Goal: Participate in discussion: Engage in conversation with other users on a specific topic

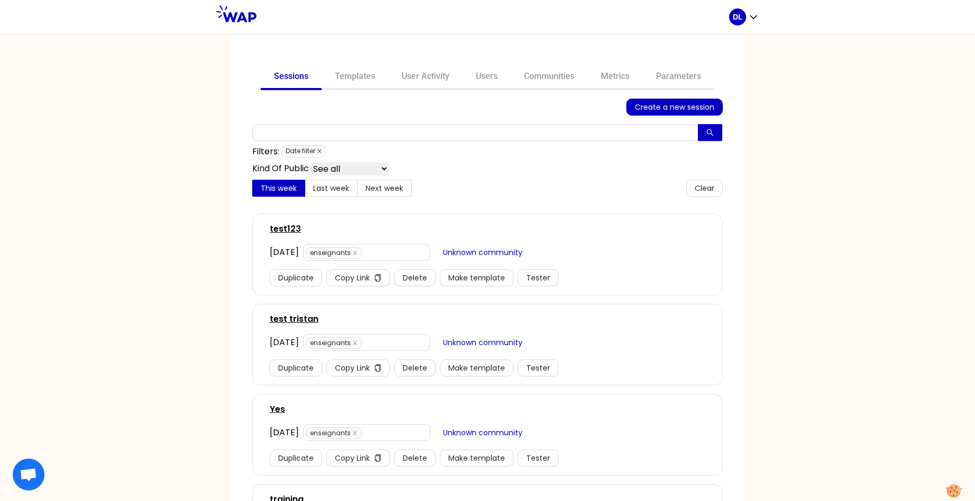
click at [320, 150] on icon "close" at bounding box center [319, 150] width 5 height 5
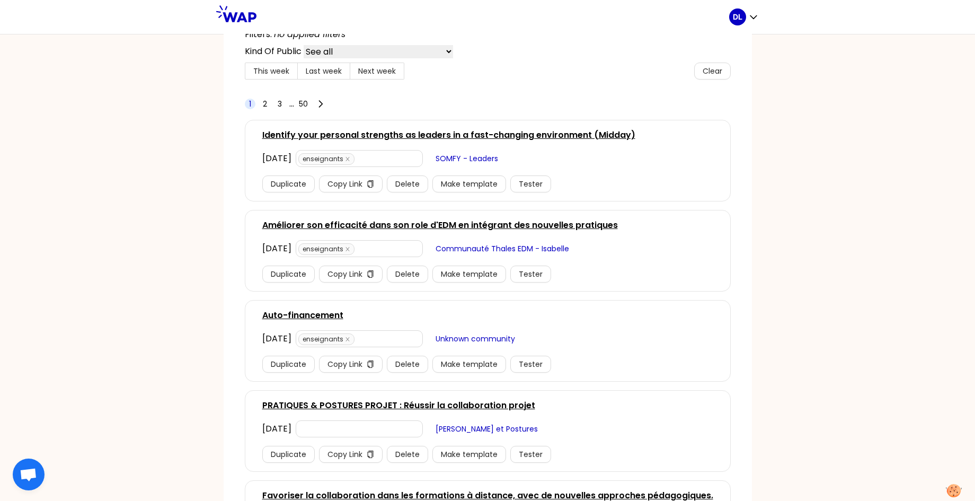
scroll to position [141, 0]
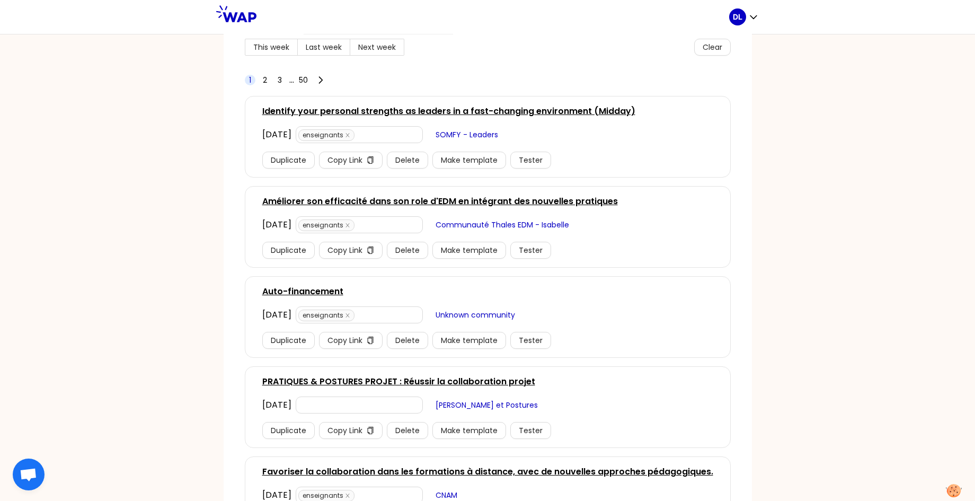
click at [419, 381] on link "PRATIQUES & POSTURES PROJET : Réussir la collaboration projet" at bounding box center [398, 381] width 273 height 13
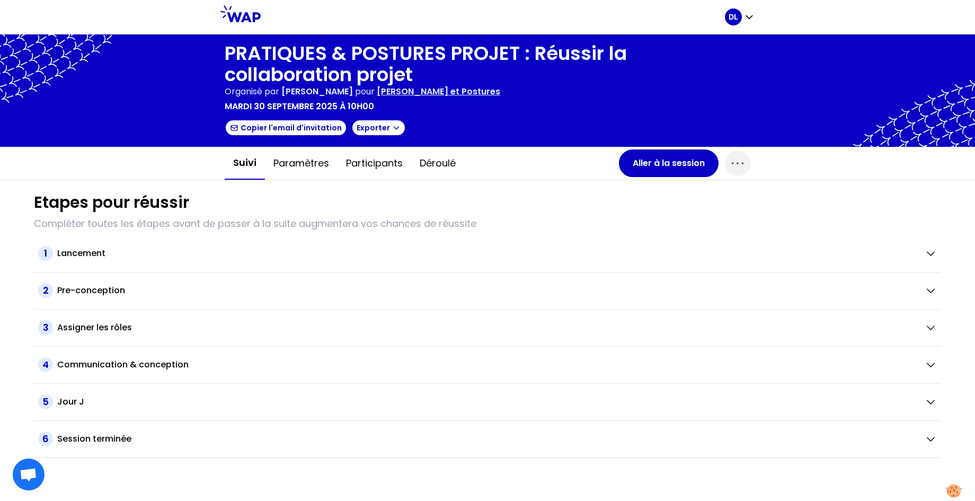
click at [371, 72] on h1 "PRATIQUES & POSTURES PROJET : Réussir la collaboration projet" at bounding box center [488, 64] width 526 height 42
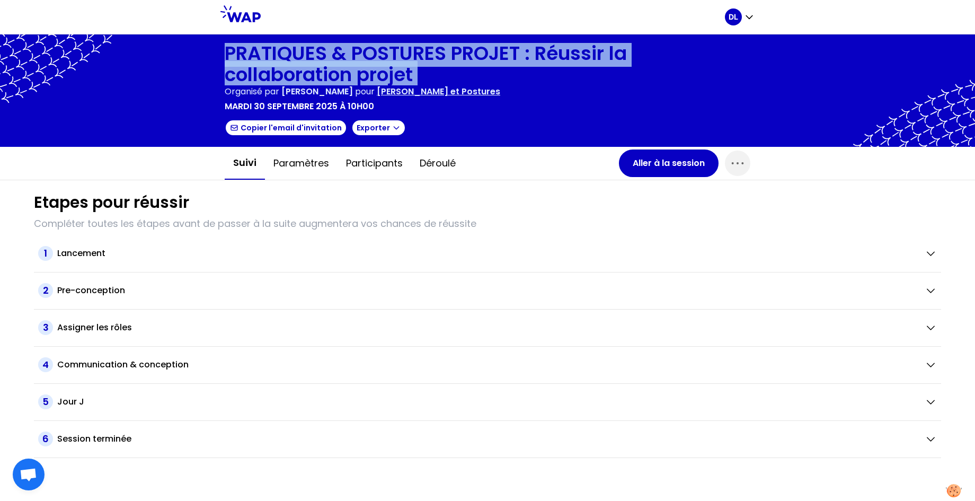
click at [371, 72] on h1 "PRATIQUES & POSTURES PROJET : Réussir la collaboration projet" at bounding box center [488, 64] width 526 height 42
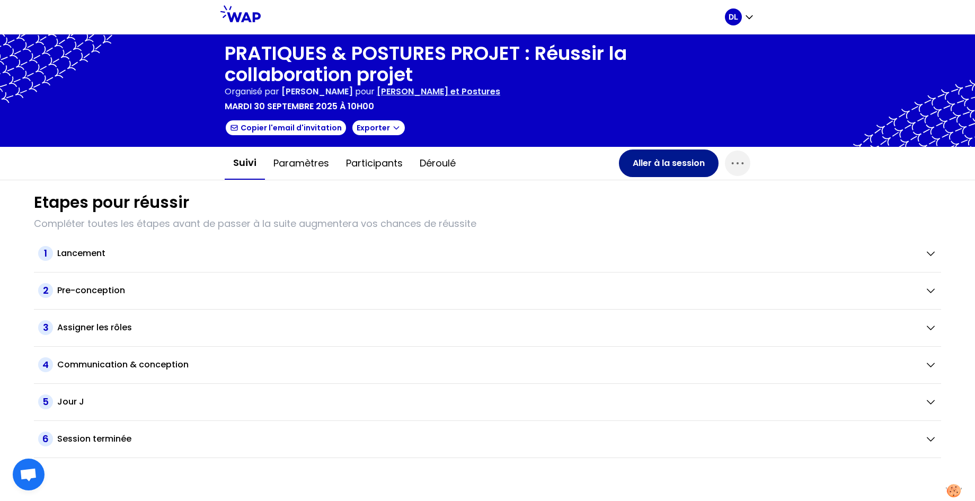
click at [665, 164] on button "Aller à la session" at bounding box center [669, 163] width 100 height 28
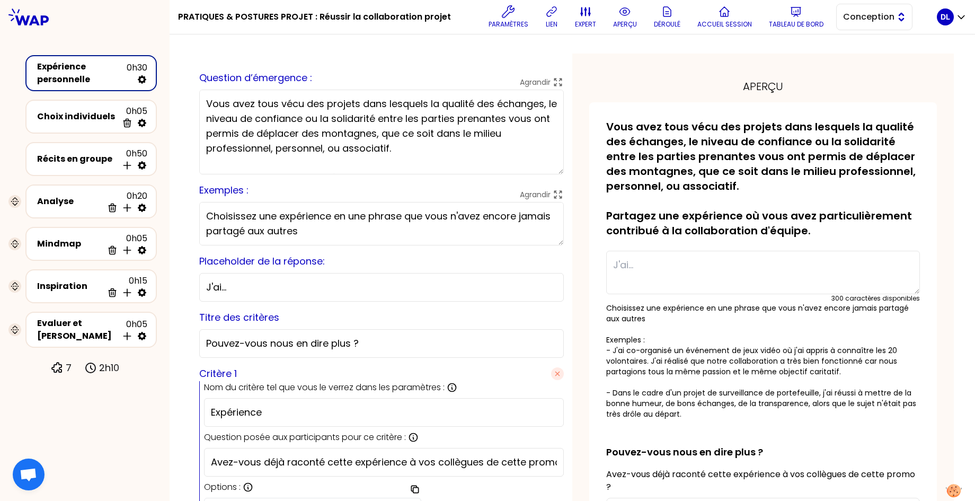
click at [847, 7] on button "Conception" at bounding box center [874, 17] width 76 height 26
click at [850, 55] on li "Facilitation" at bounding box center [874, 60] width 75 height 17
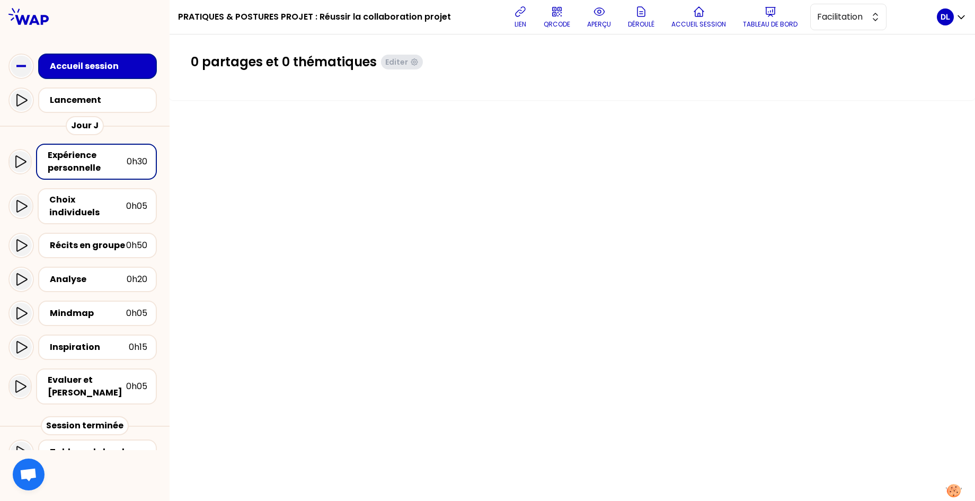
click at [296, 13] on h1 "PRATIQUES & POSTURES PROJET : Réussir la collaboration projet" at bounding box center [314, 17] width 273 height 34
click at [298, 13] on h1 "PRATIQUES & POSTURES PROJET : Réussir la collaboration projet" at bounding box center [314, 17] width 273 height 34
click at [95, 157] on div "Expérience personnelle" at bounding box center [87, 161] width 79 height 25
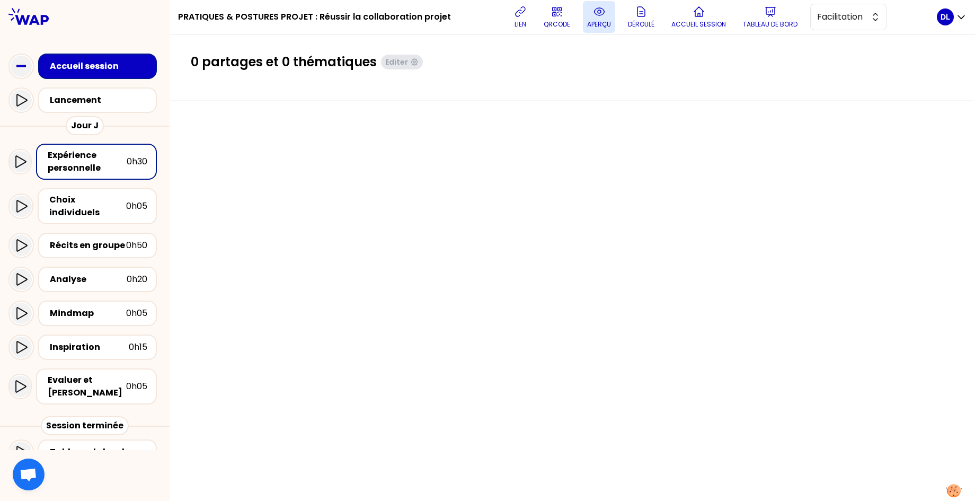
click at [595, 10] on icon at bounding box center [599, 11] width 13 height 13
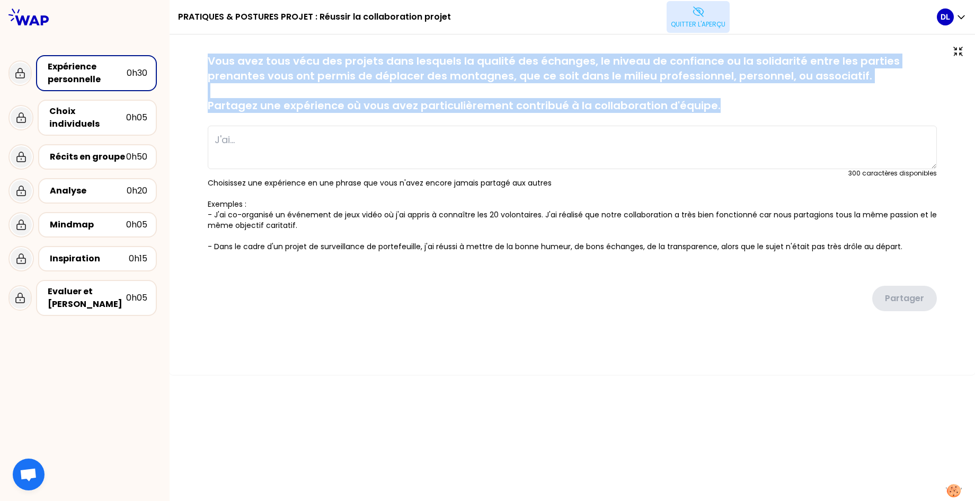
drag, startPoint x: 208, startPoint y: 64, endPoint x: 725, endPoint y: 109, distance: 519.7
click at [725, 109] on p "Vous avez tous vécu des projets dans lesquels la qualité des échanges, le nivea…" at bounding box center [572, 83] width 729 height 59
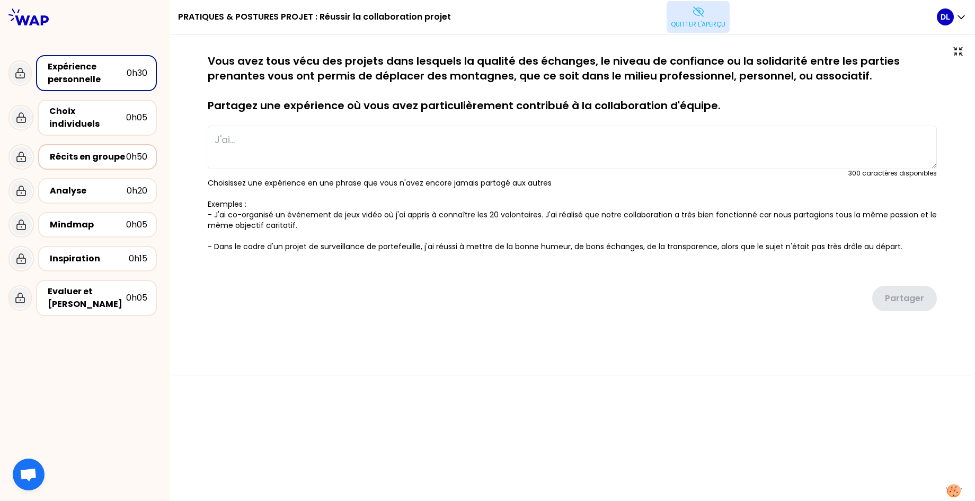
click at [91, 151] on div "Récits en groupe" at bounding box center [88, 157] width 76 height 13
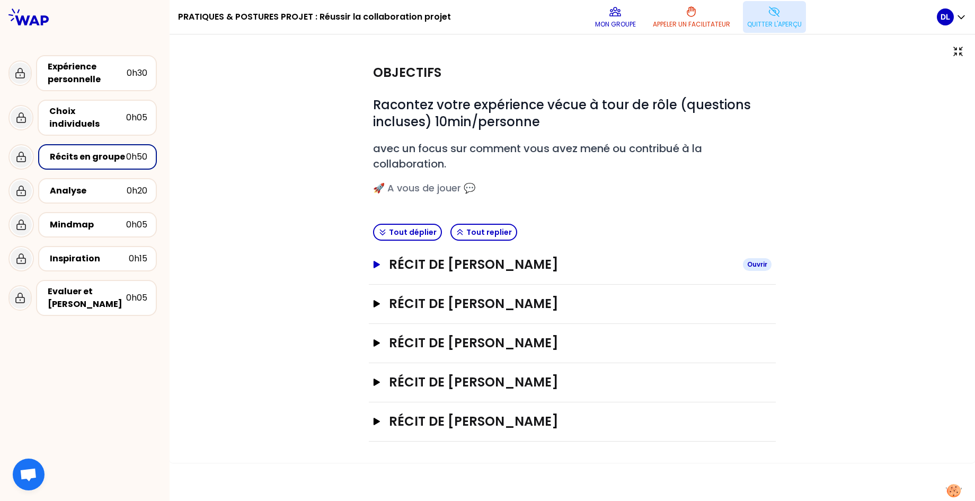
click at [374, 267] on icon "button" at bounding box center [377, 264] width 6 height 7
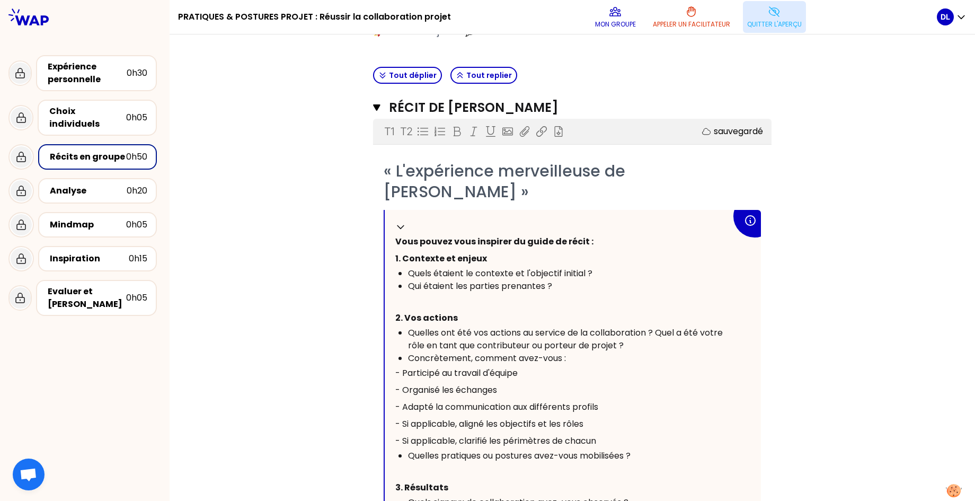
scroll to position [215, 0]
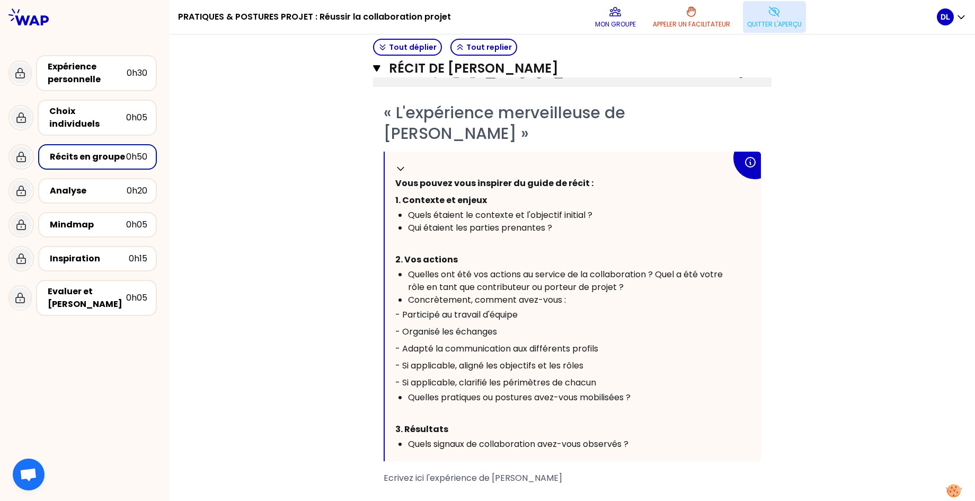
drag, startPoint x: 613, startPoint y: 419, endPoint x: 475, endPoint y: 270, distance: 202.9
click at [608, 438] on span "Quels signaux de collaboration avez-vous observés ?" at bounding box center [518, 444] width 220 height 12
click at [86, 184] on div "Analyse" at bounding box center [88, 190] width 77 height 13
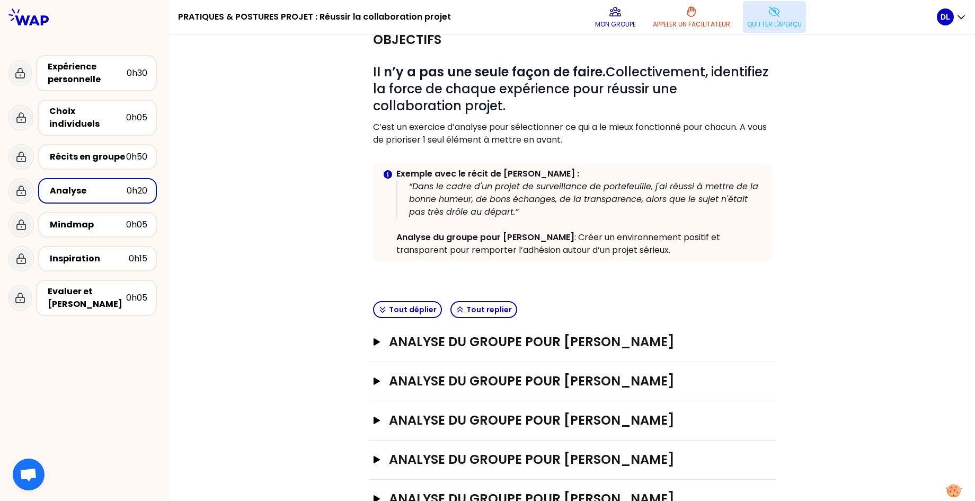
scroll to position [14, 0]
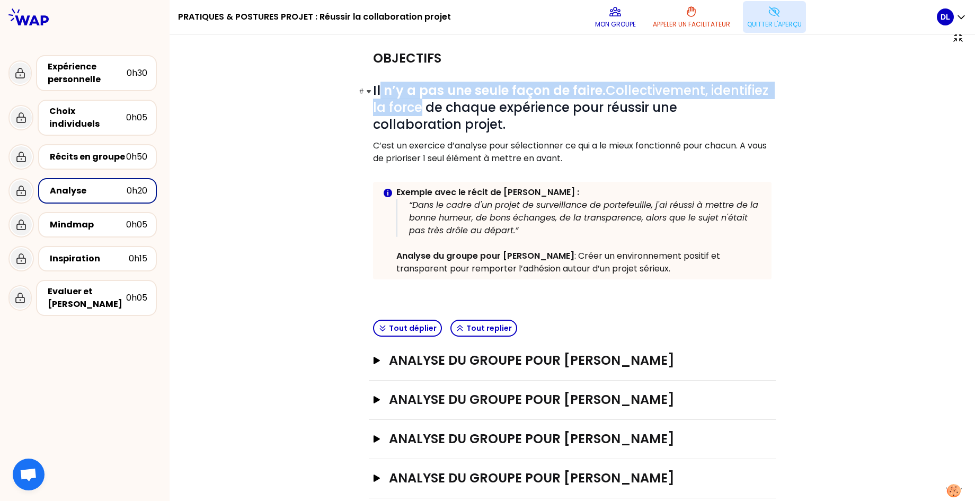
drag, startPoint x: 379, startPoint y: 94, endPoint x: 417, endPoint y: 116, distance: 43.2
click at [417, 116] on span "I l n’y a pas une seule façon de faire. Collectivement, identifiez la force de …" at bounding box center [572, 107] width 399 height 51
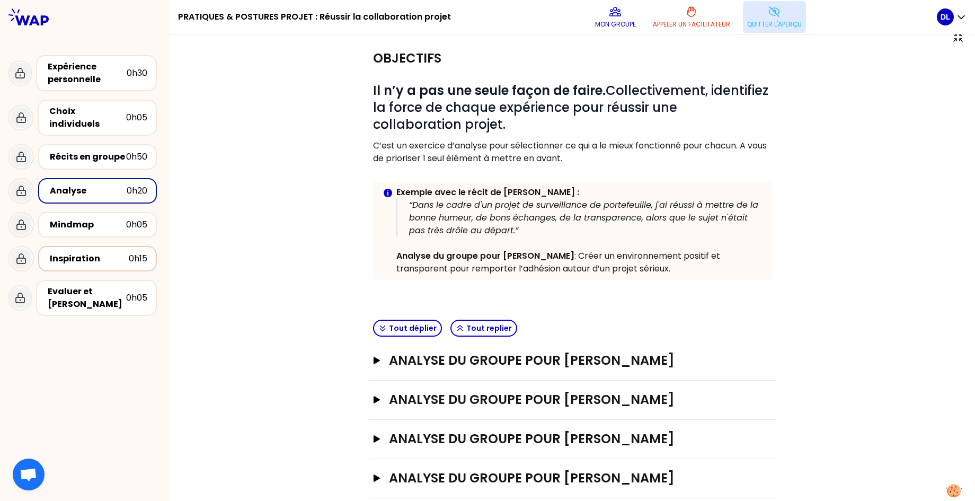
click at [90, 252] on div "Inspiration" at bounding box center [89, 258] width 79 height 13
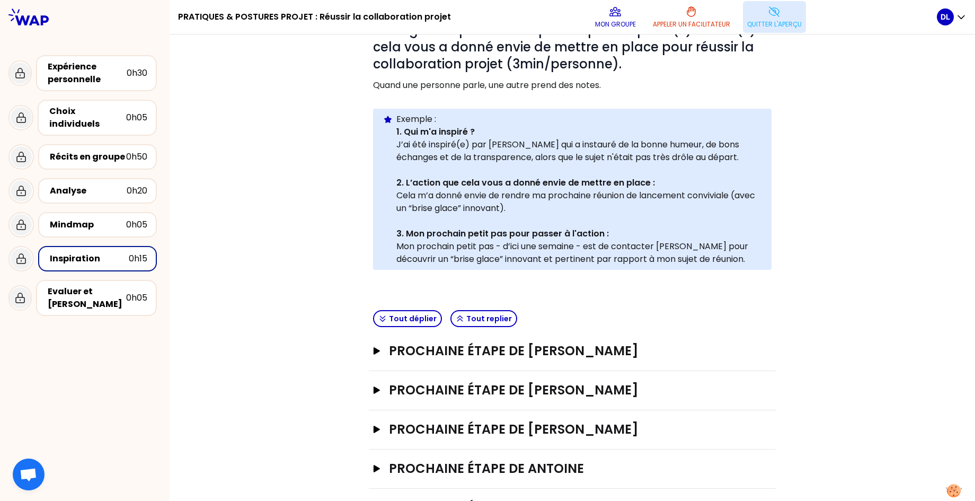
scroll to position [167, 0]
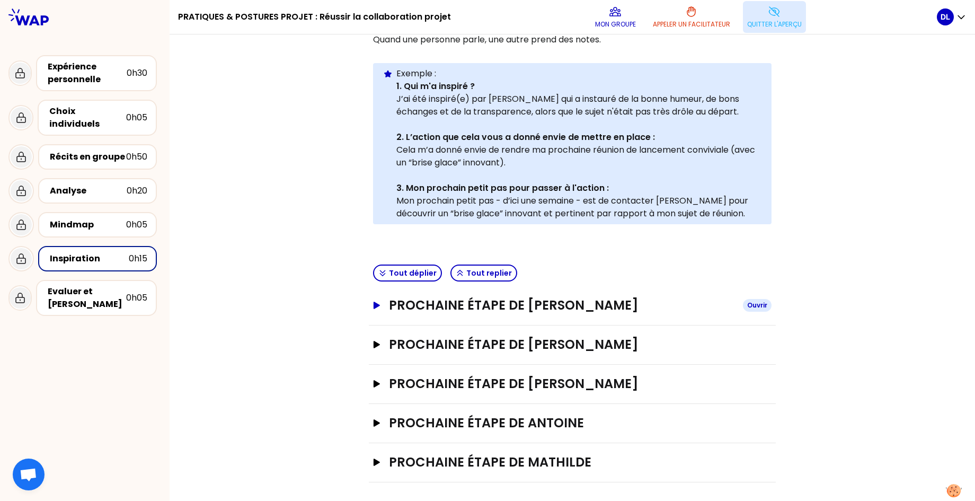
click at [377, 307] on icon "button" at bounding box center [377, 305] width 8 height 7
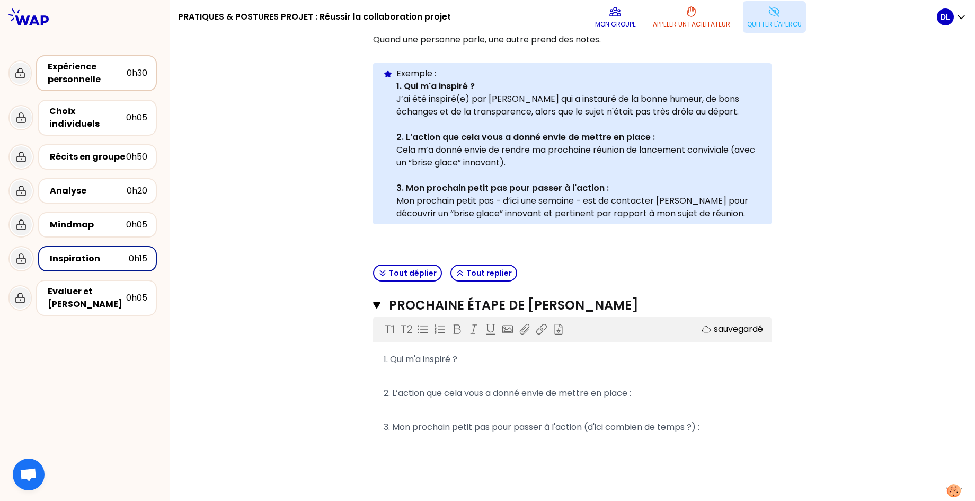
click at [116, 76] on div "Expérience personnelle" at bounding box center [87, 72] width 79 height 25
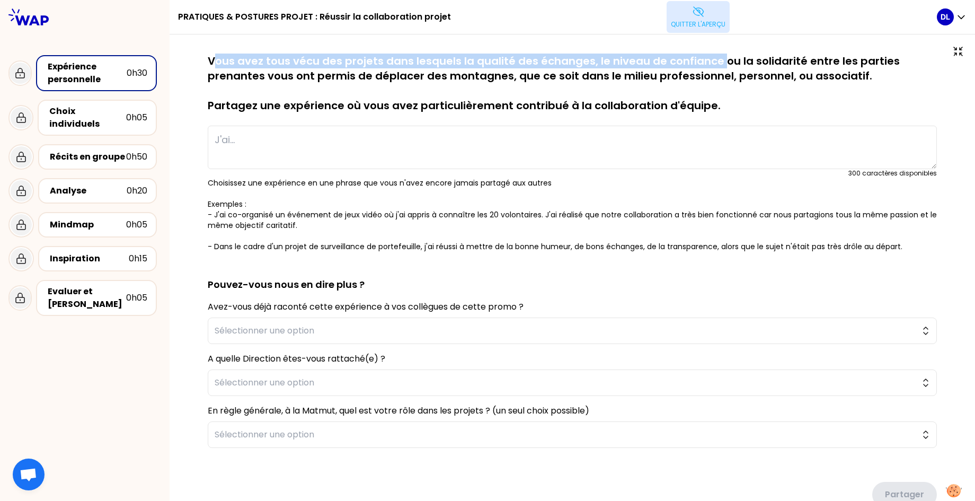
drag, startPoint x: 213, startPoint y: 60, endPoint x: 720, endPoint y: 61, distance: 507.2
click at [720, 61] on p "Vous avez tous vécu des projets dans lesquels la qualité des échanges, le nivea…" at bounding box center [572, 83] width 729 height 59
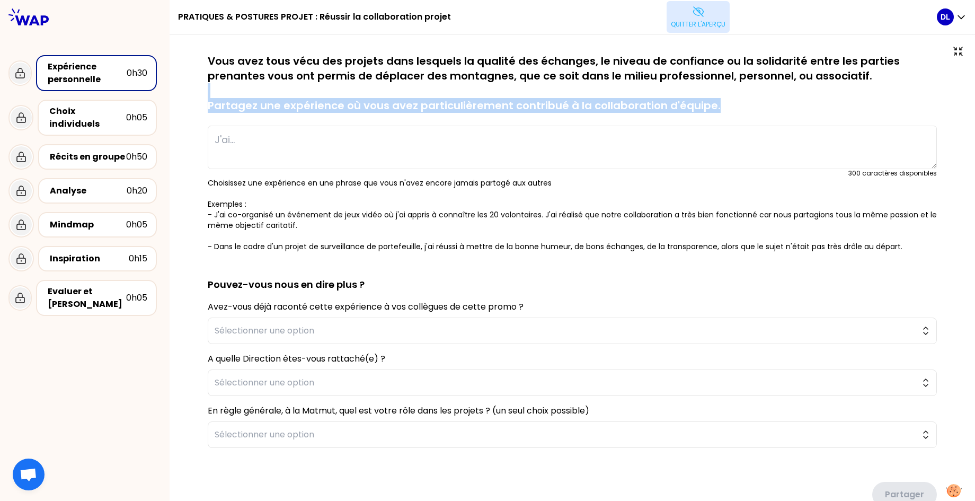
drag, startPoint x: 720, startPoint y: 109, endPoint x: 253, endPoint y: 79, distance: 467.8
click at [253, 79] on p "Vous avez tous vécu des projets dans lesquels la qualité des échanges, le nivea…" at bounding box center [572, 83] width 729 height 59
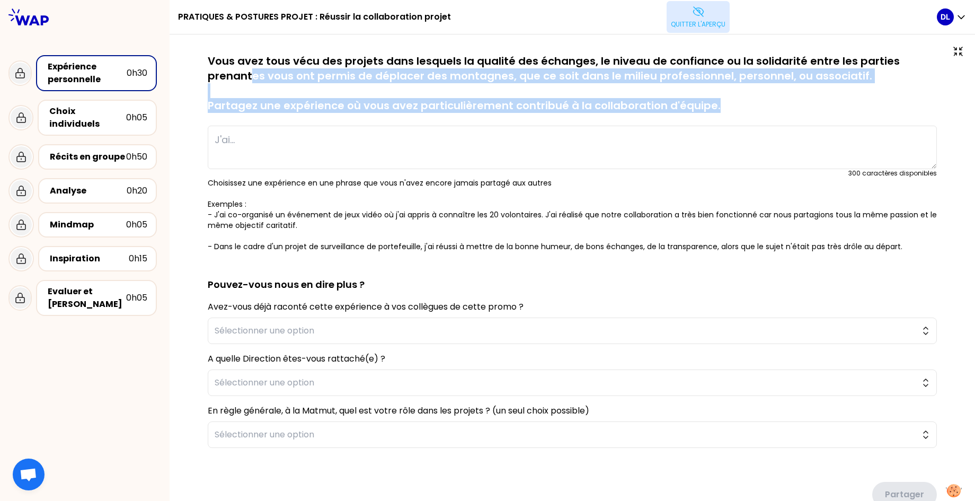
click at [708, 23] on p "Quitter l'aperçu" at bounding box center [698, 24] width 55 height 8
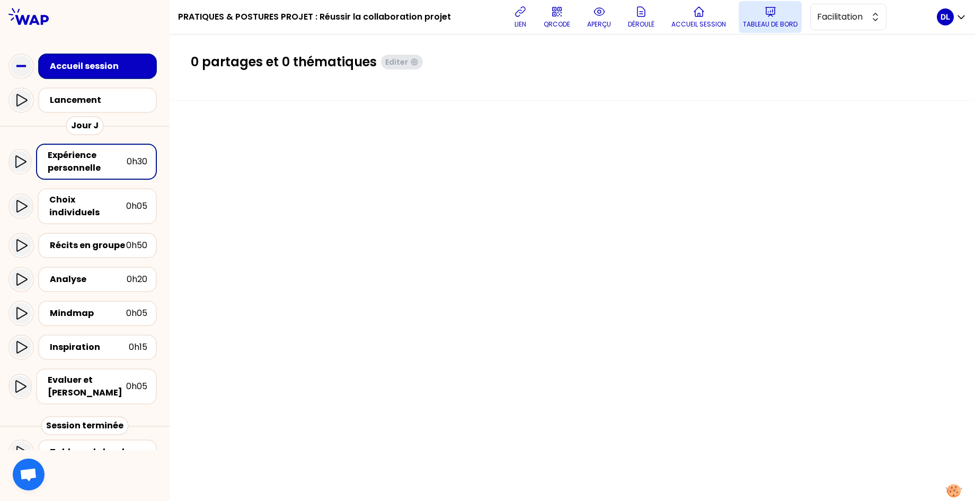
click at [754, 17] on button "Tableau de bord" at bounding box center [770, 17] width 63 height 32
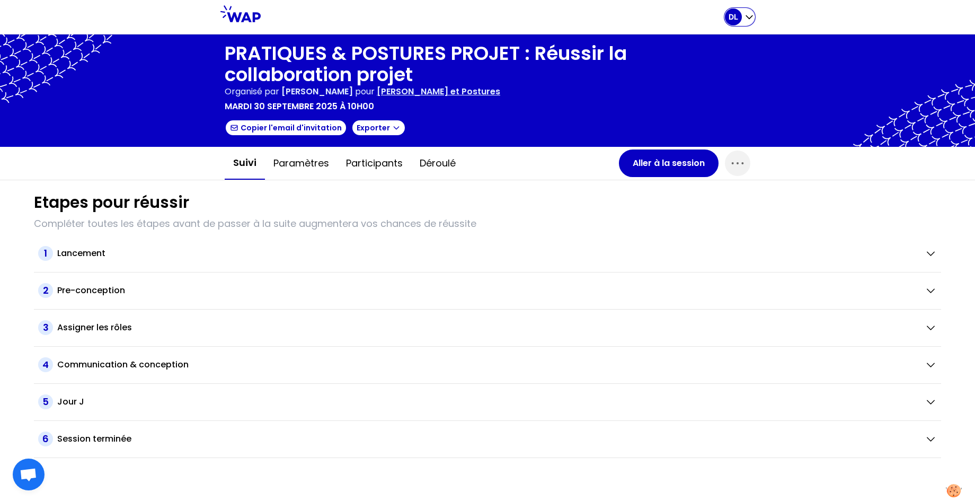
click at [746, 16] on icon "button" at bounding box center [749, 17] width 11 height 11
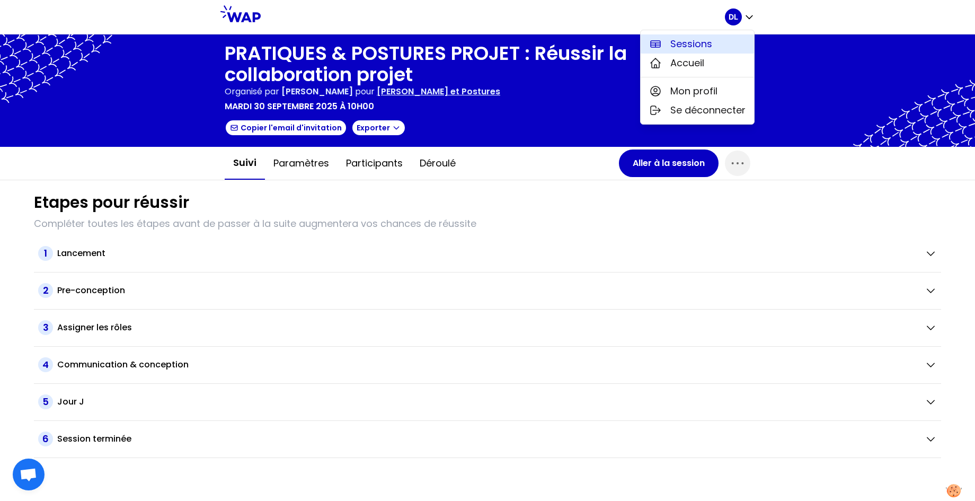
click at [705, 47] on span "Sessions" at bounding box center [691, 44] width 42 height 15
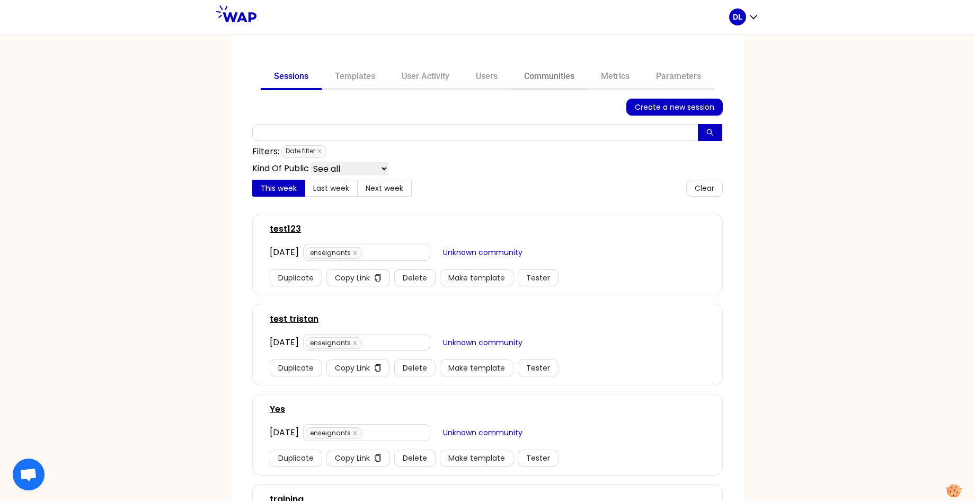
click at [552, 79] on link "Communities" at bounding box center [549, 77] width 77 height 25
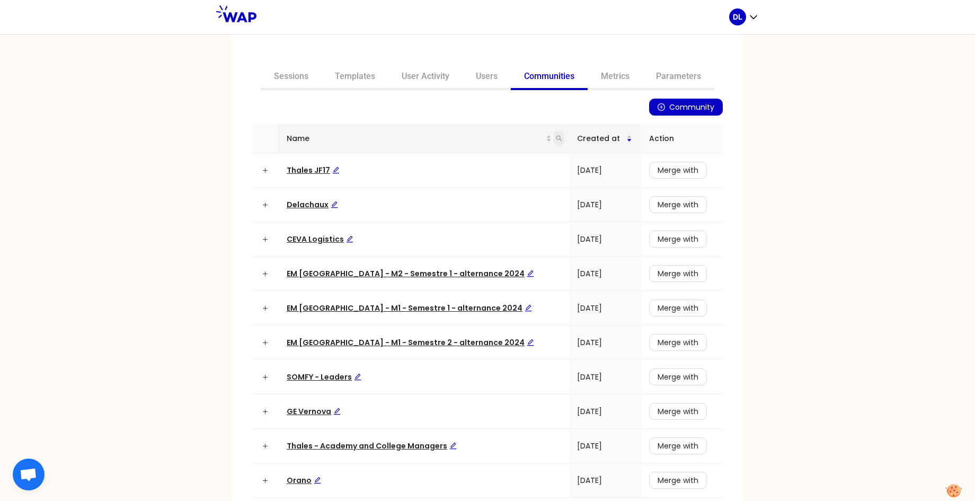
click at [556, 140] on icon "search" at bounding box center [559, 138] width 6 height 6
type input "thales"
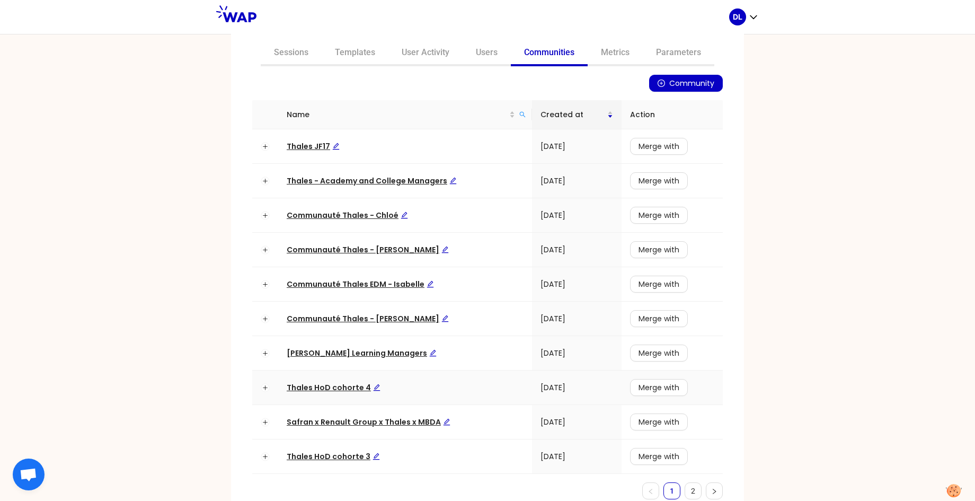
scroll to position [50, 0]
